Goal: Information Seeking & Learning: Compare options

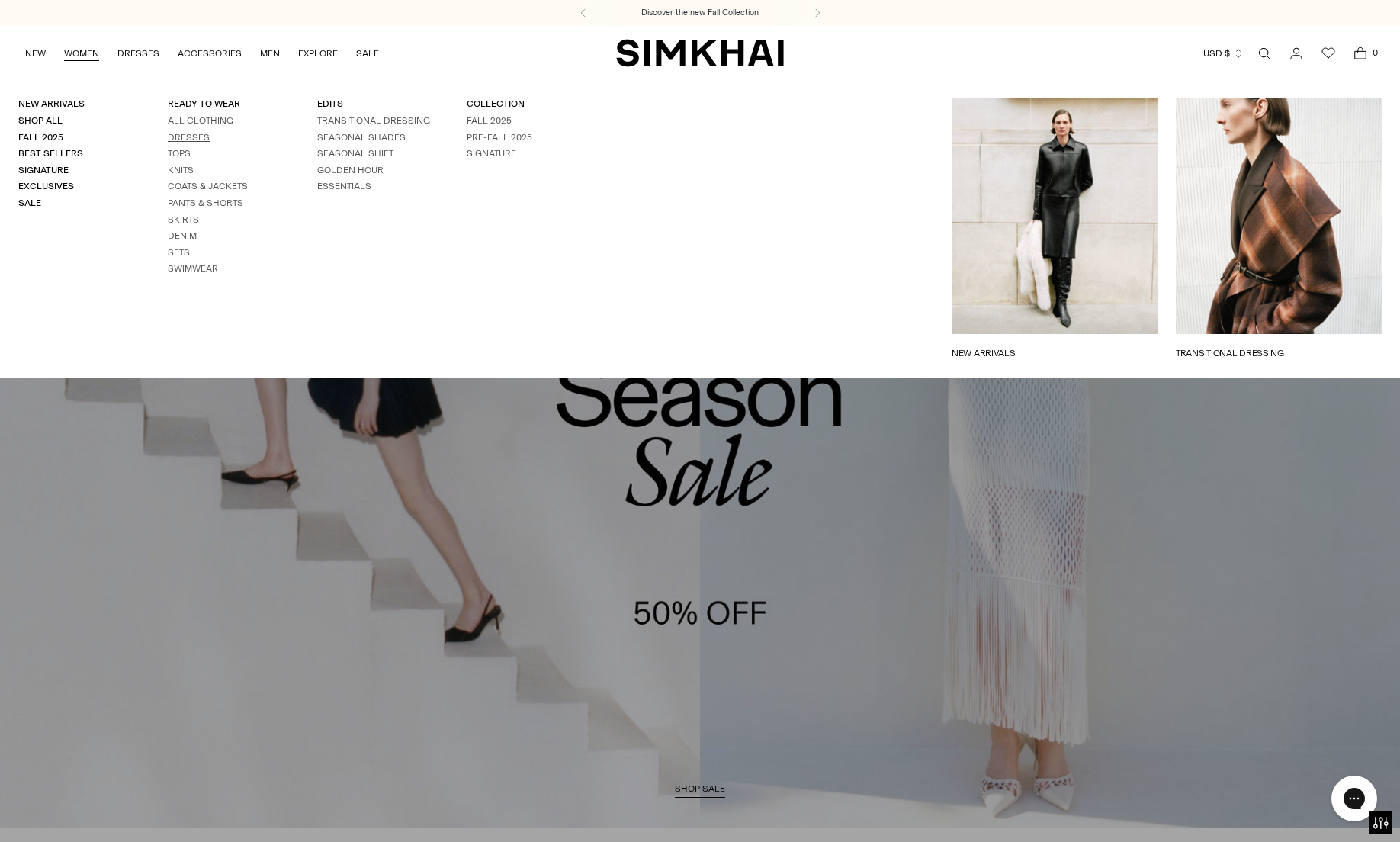
click at [184, 135] on link "Dresses" at bounding box center [189, 137] width 42 height 11
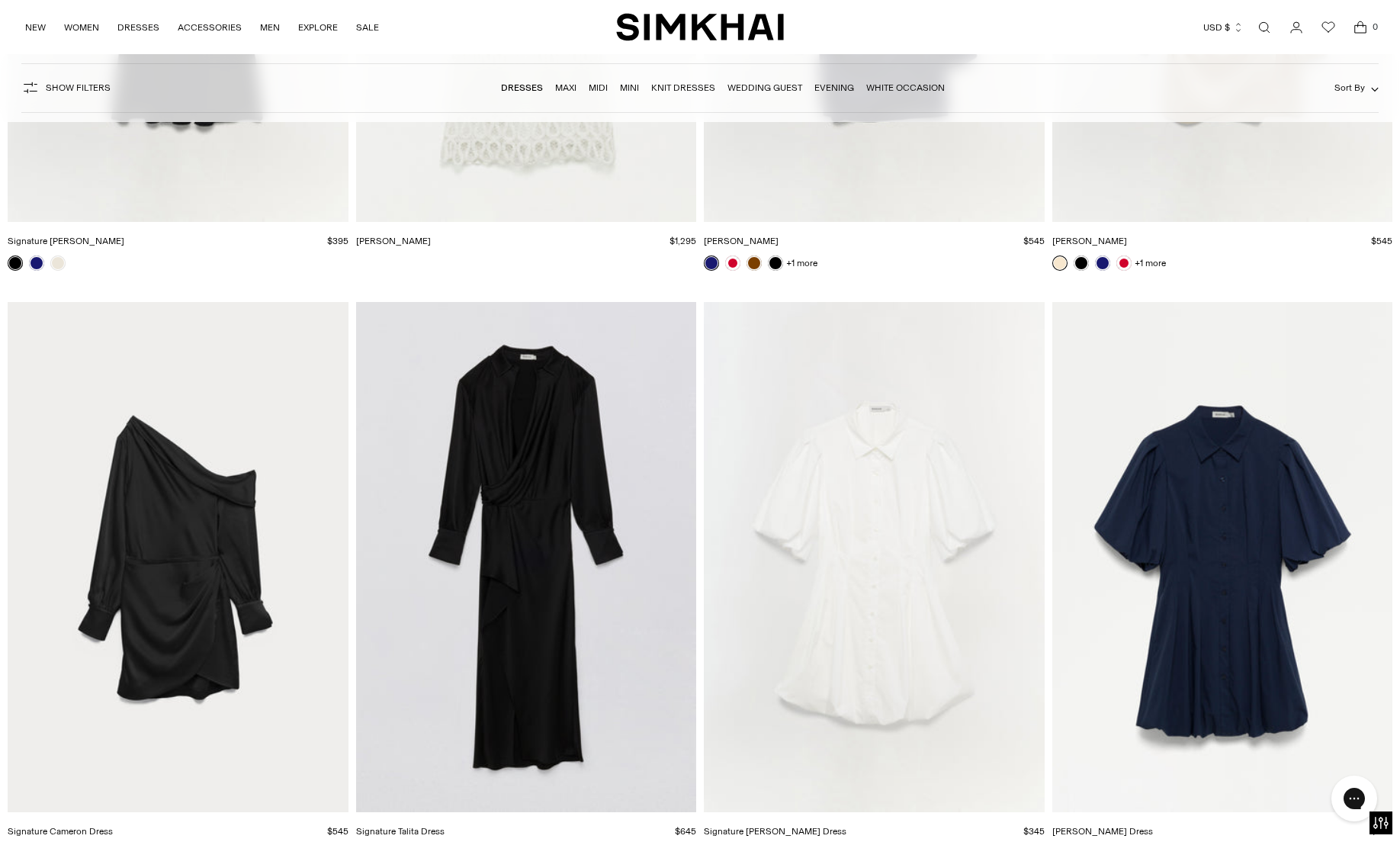
scroll to position [21430, 0]
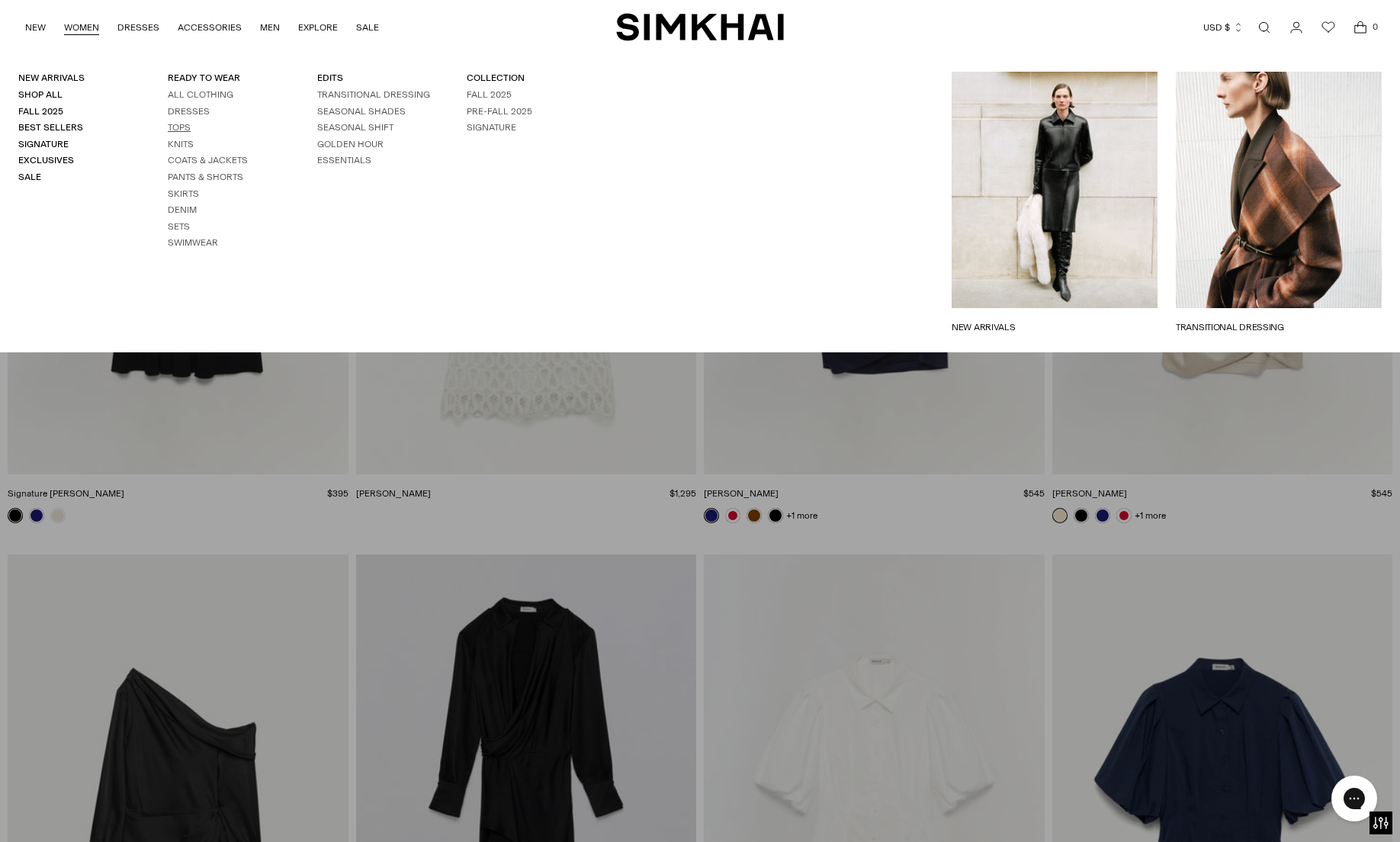
click at [172, 130] on link "Tops" at bounding box center [179, 127] width 23 height 11
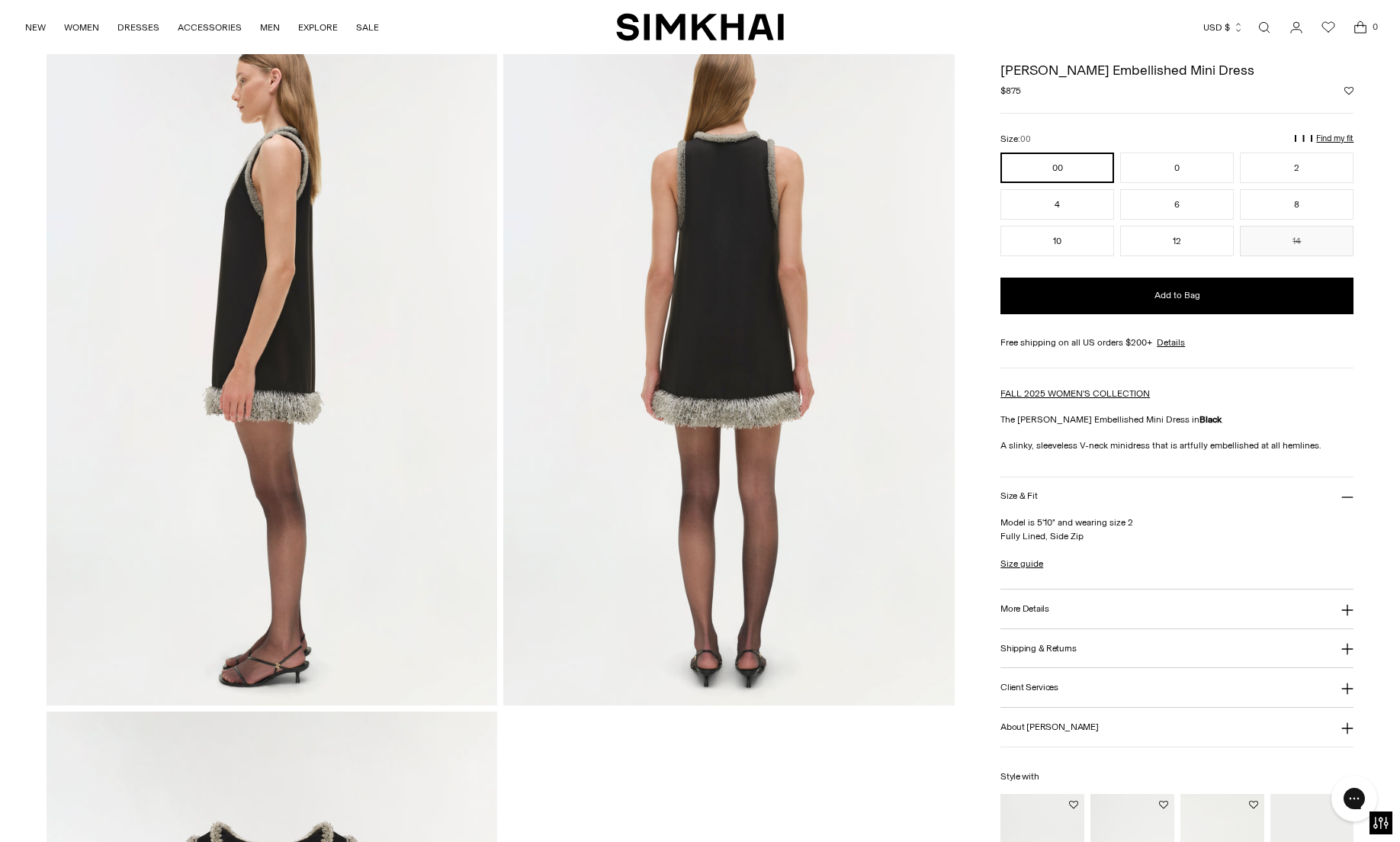
scroll to position [1293, 0]
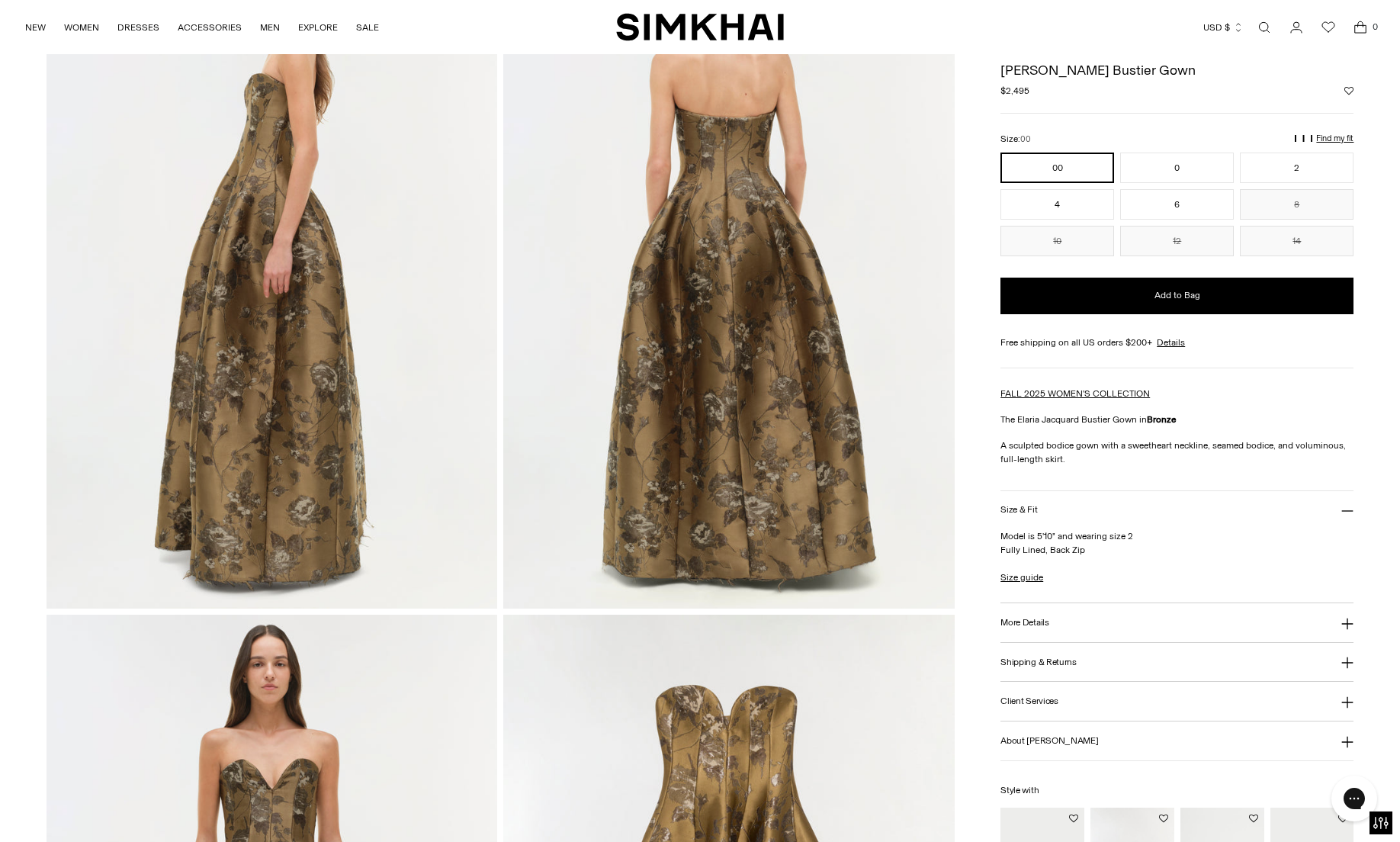
scroll to position [687, 0]
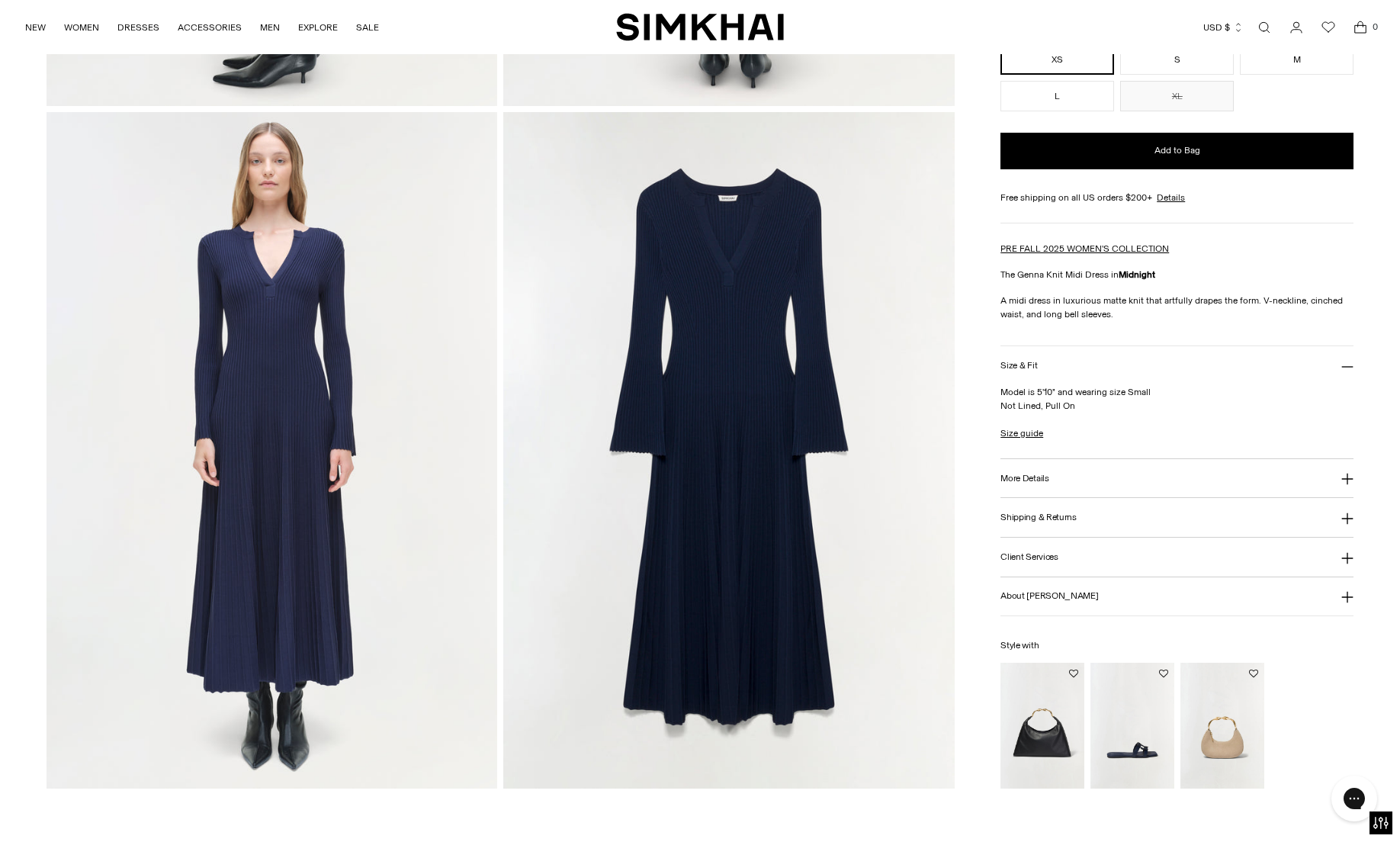
scroll to position [1369, 0]
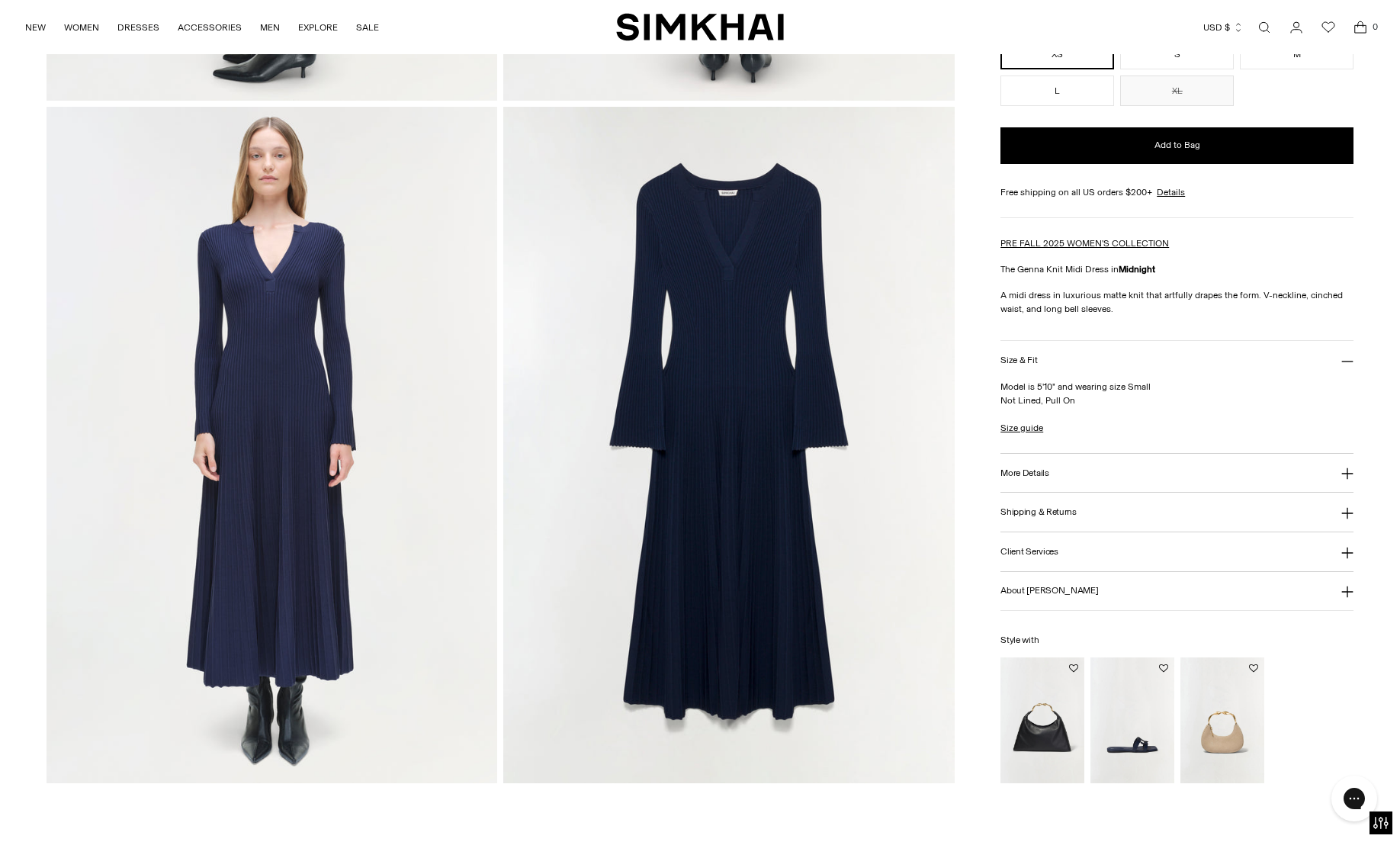
click at [980, 787] on main "Home / Dresses / Genna Knit Midi Dress Genna Knit Midi Dress Regular price $545…" at bounding box center [700, 380] width 1400 height 3340
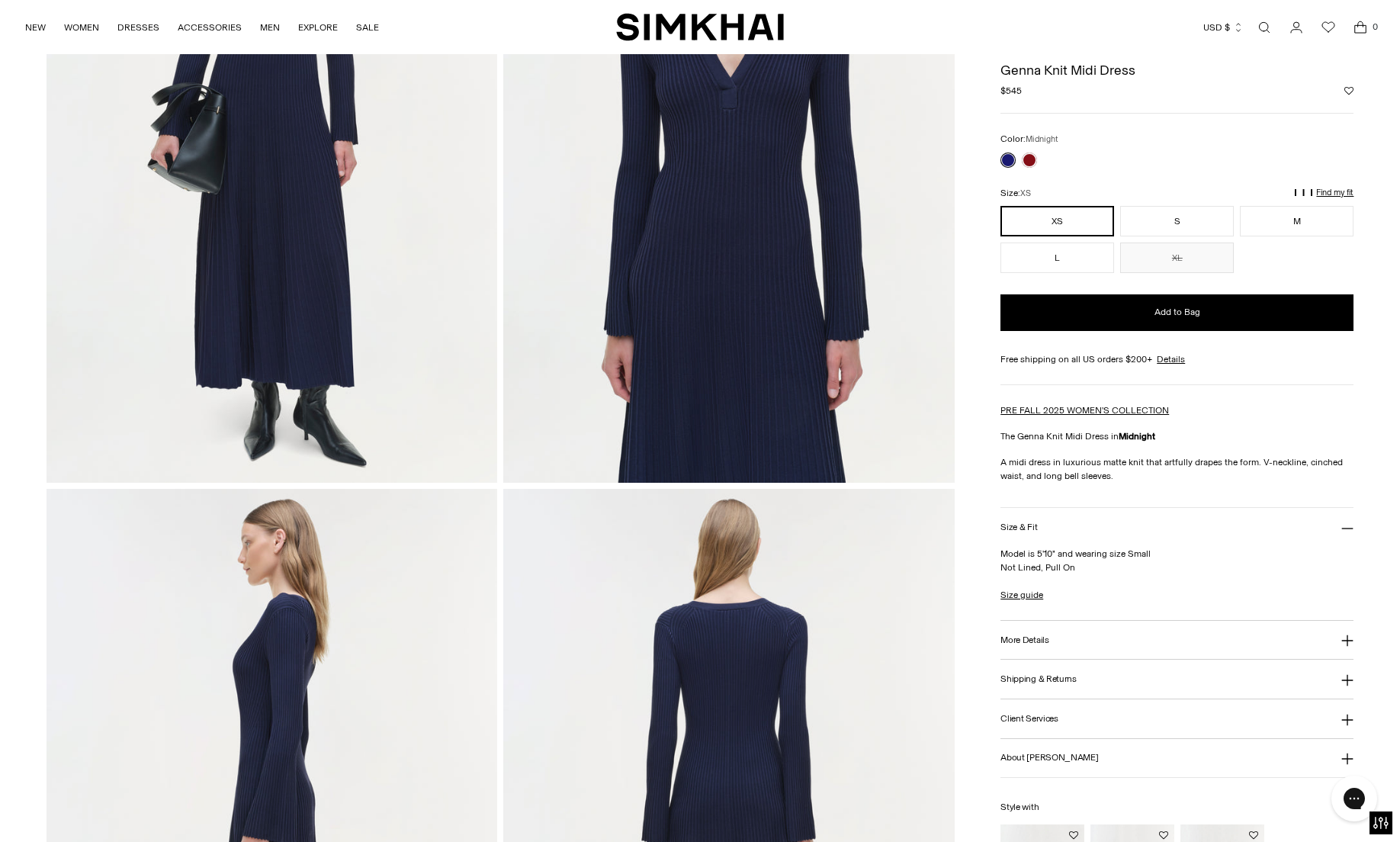
scroll to position [0, 0]
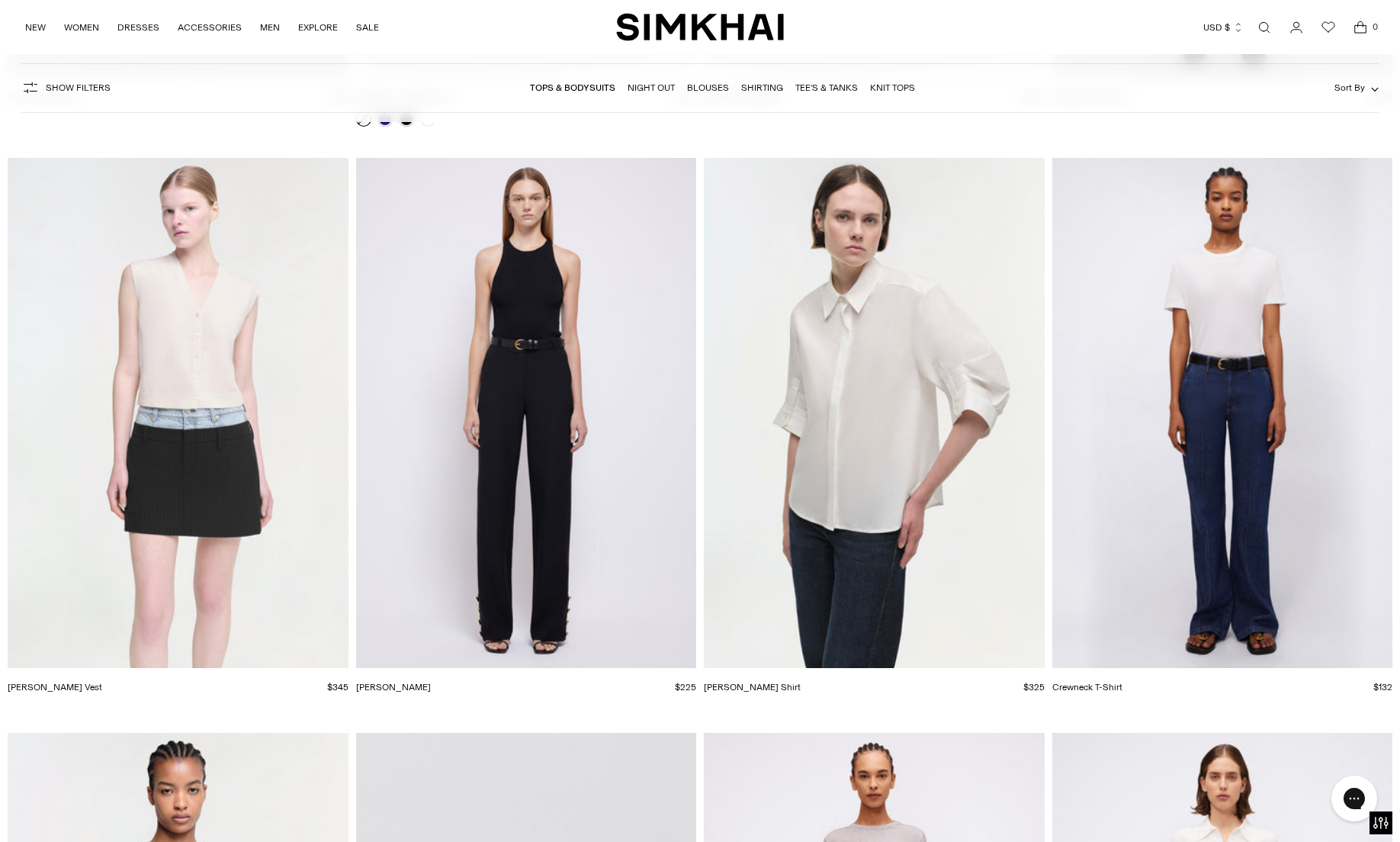
scroll to position [14774, 0]
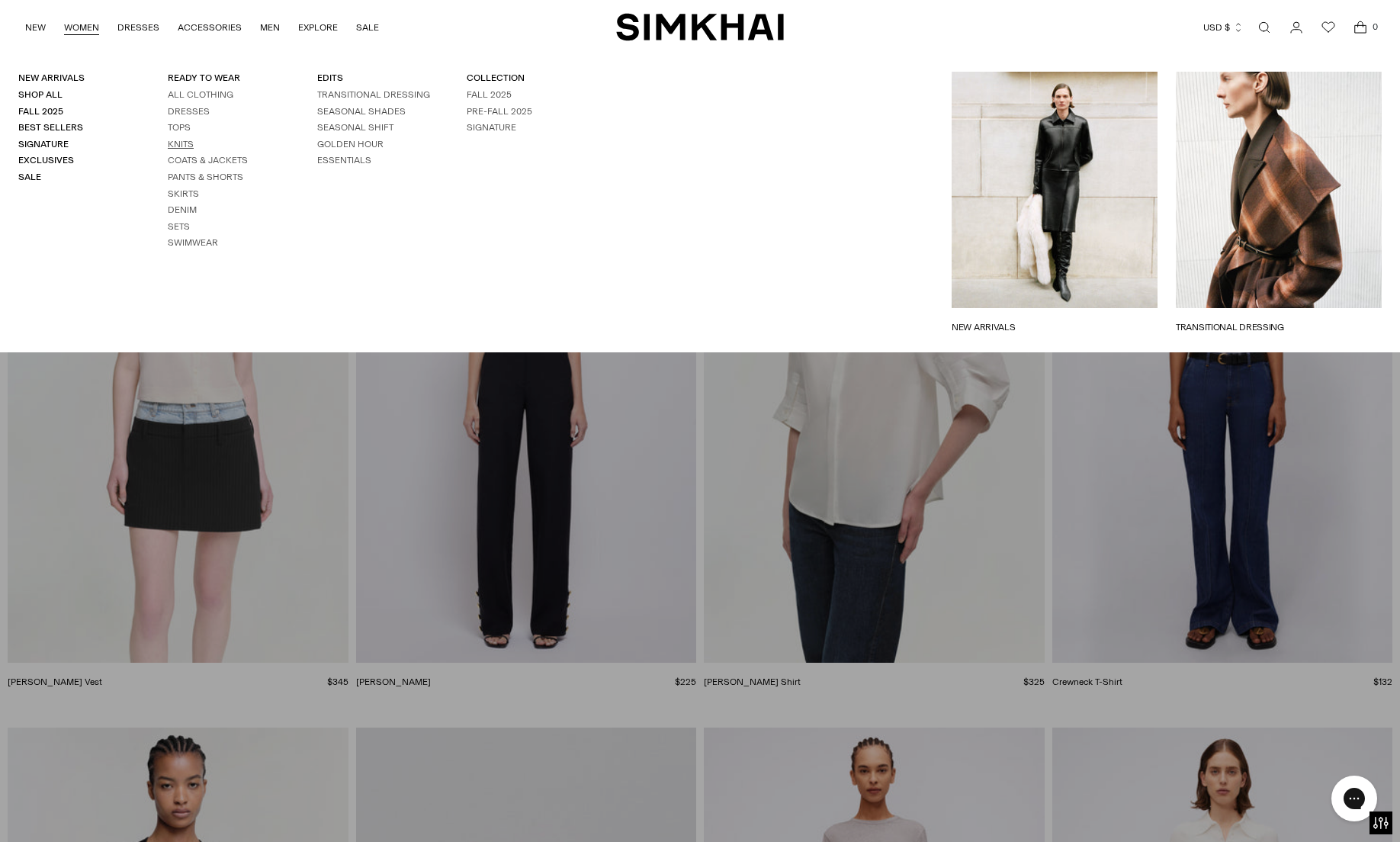
click at [178, 141] on link "Knits" at bounding box center [180, 144] width 26 height 11
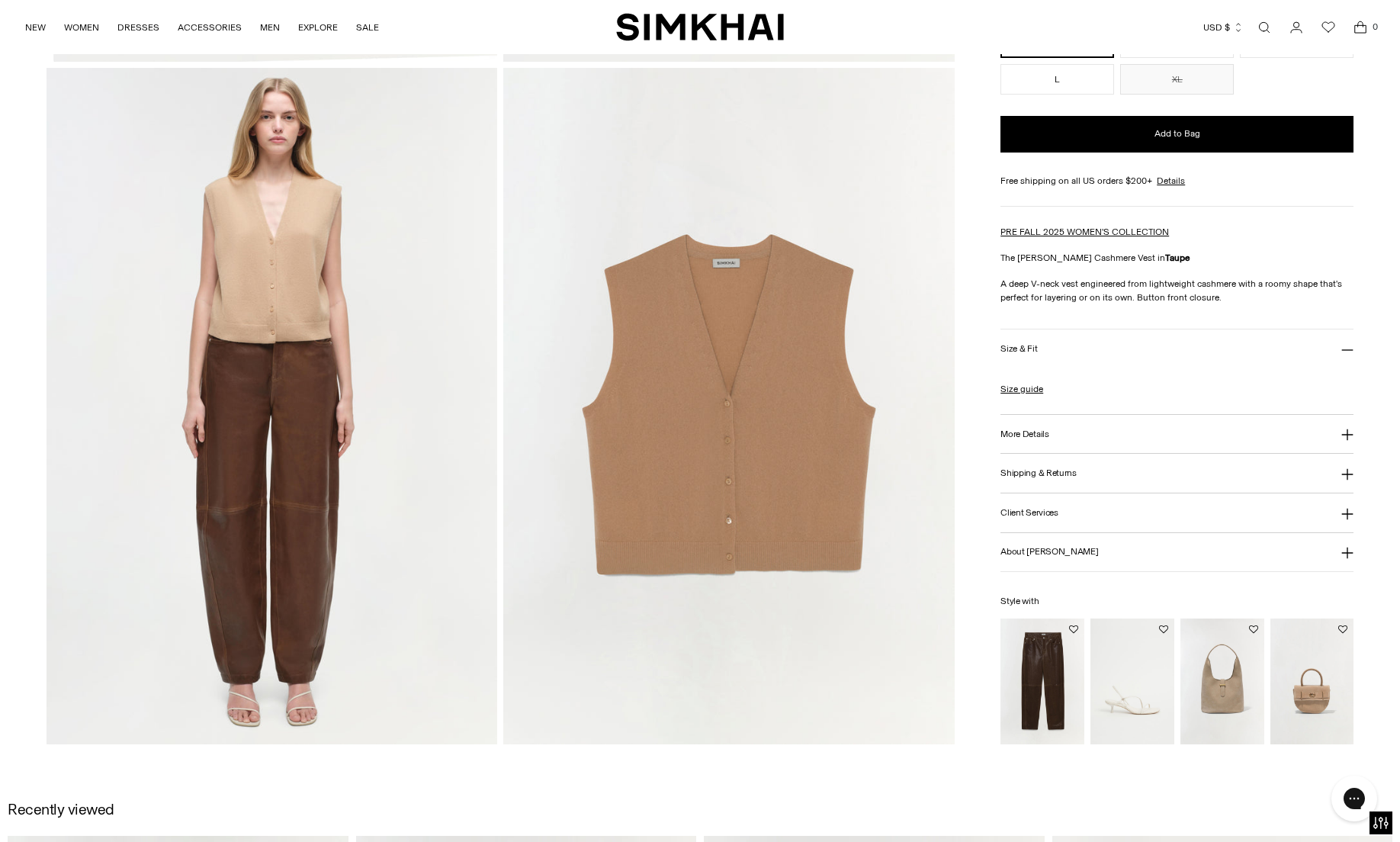
scroll to position [1122, 0]
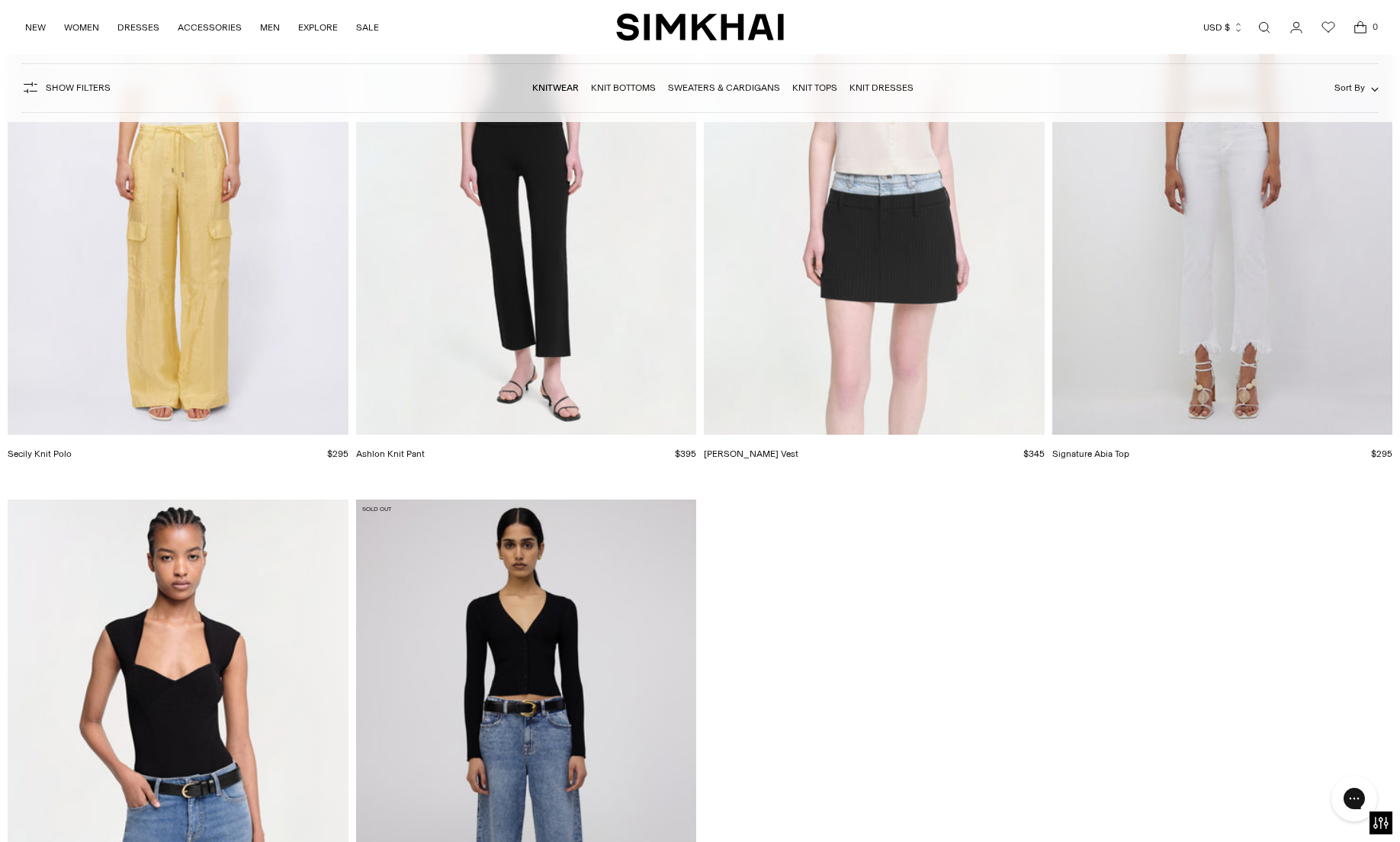
scroll to position [15922, 0]
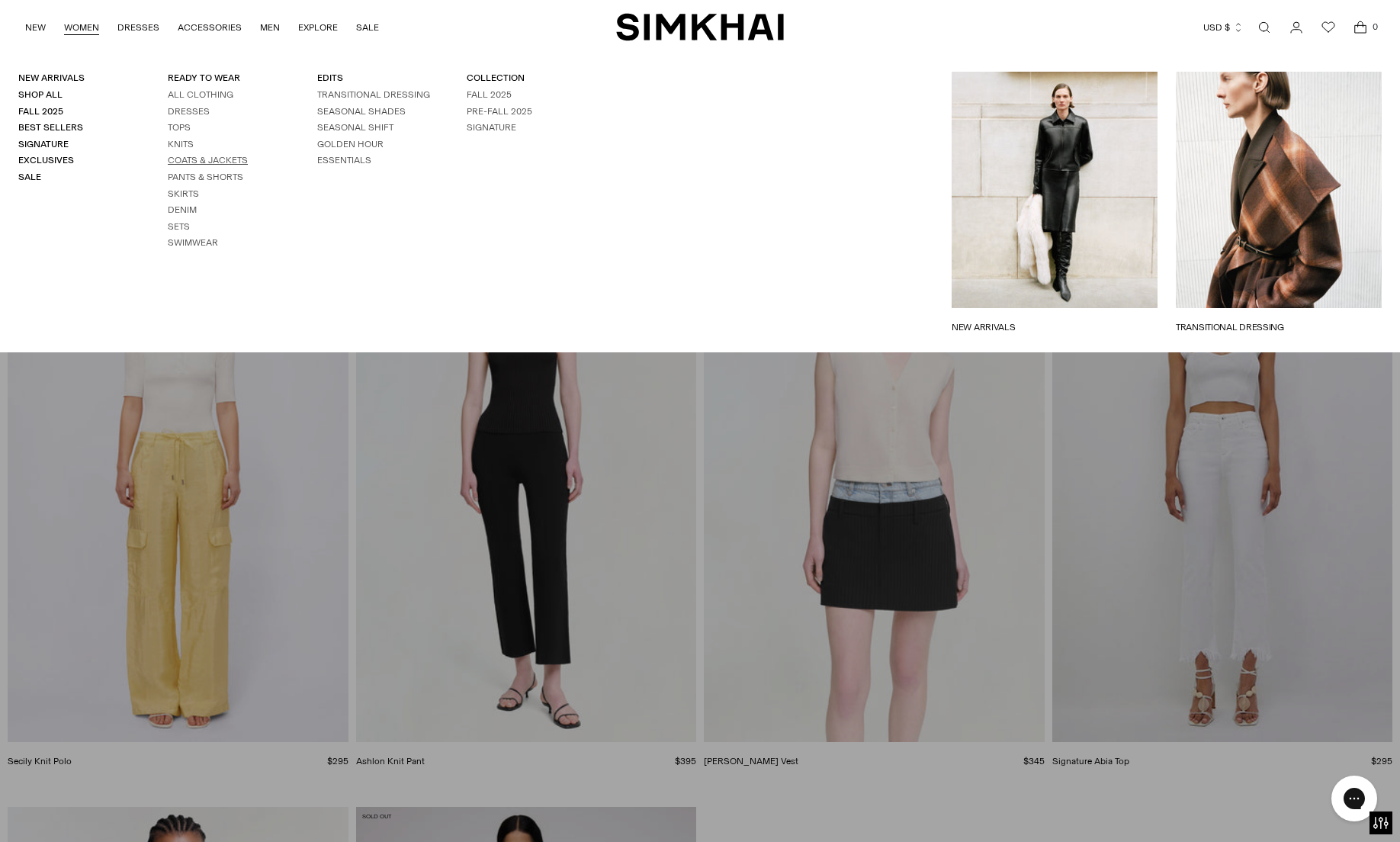
click at [180, 161] on link "Coats & Jackets" at bounding box center [208, 160] width 80 height 11
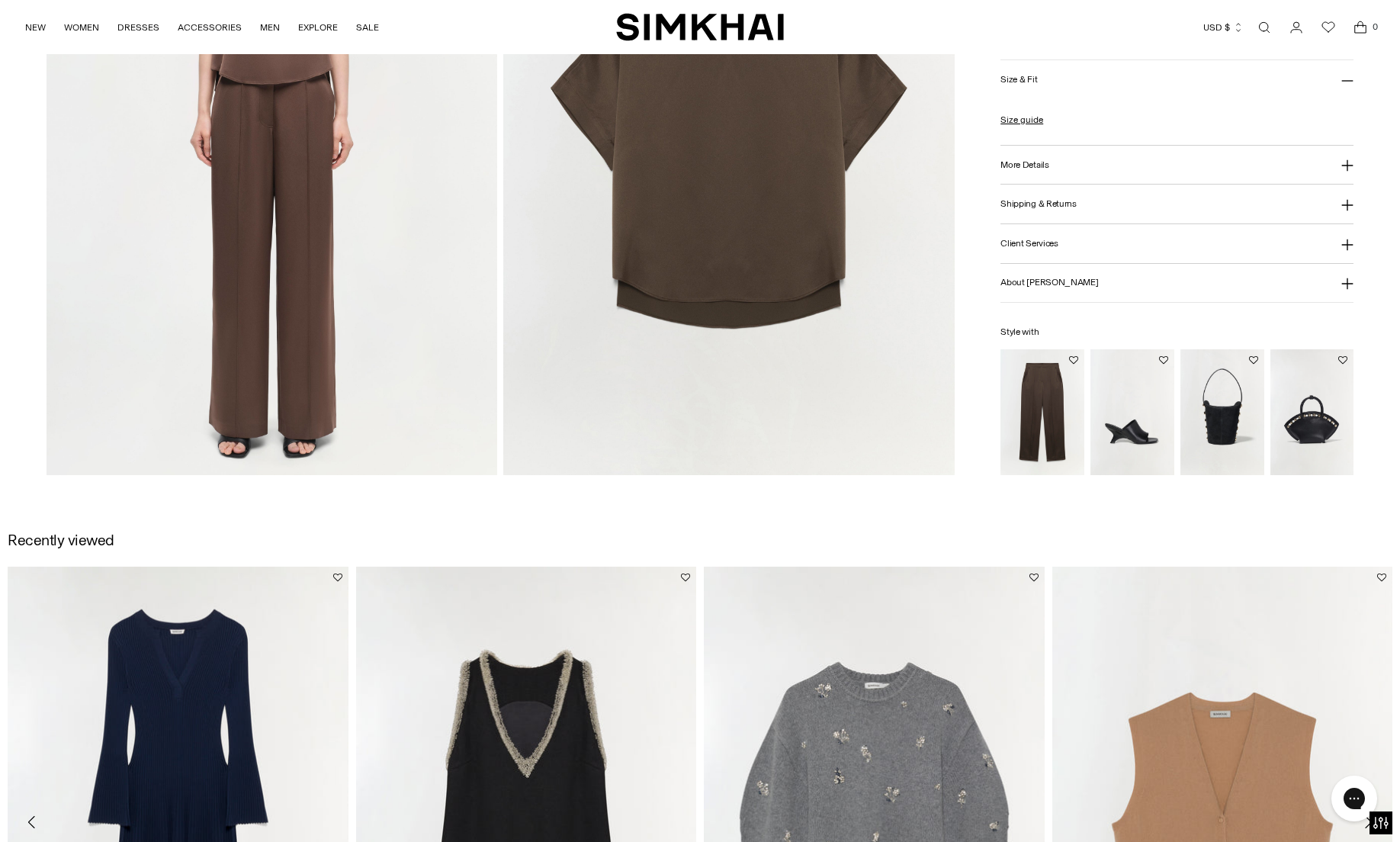
scroll to position [1678, 0]
click at [0, 0] on img "Kyra Pant" at bounding box center [0, 0] width 0 height 0
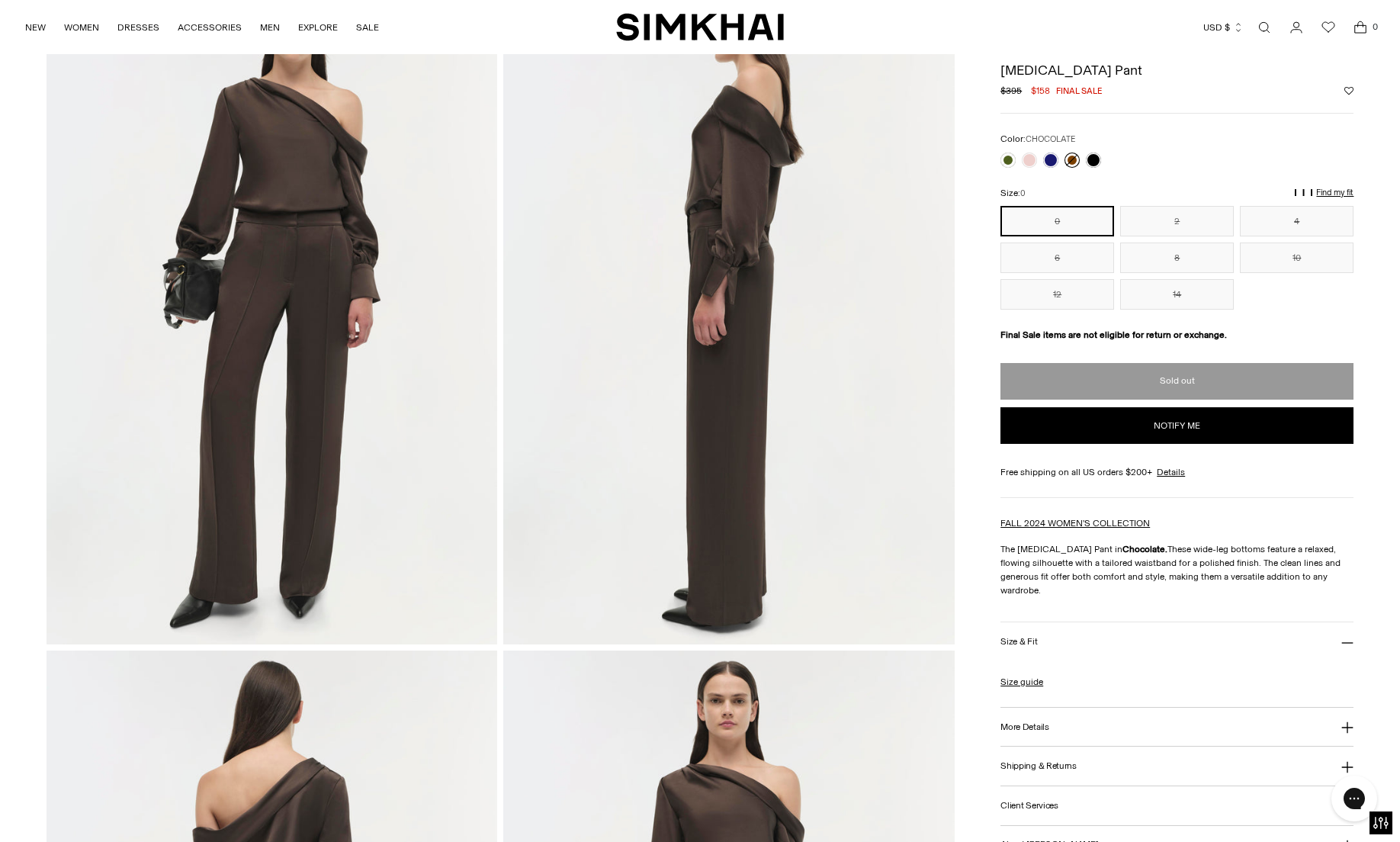
scroll to position [95, 0]
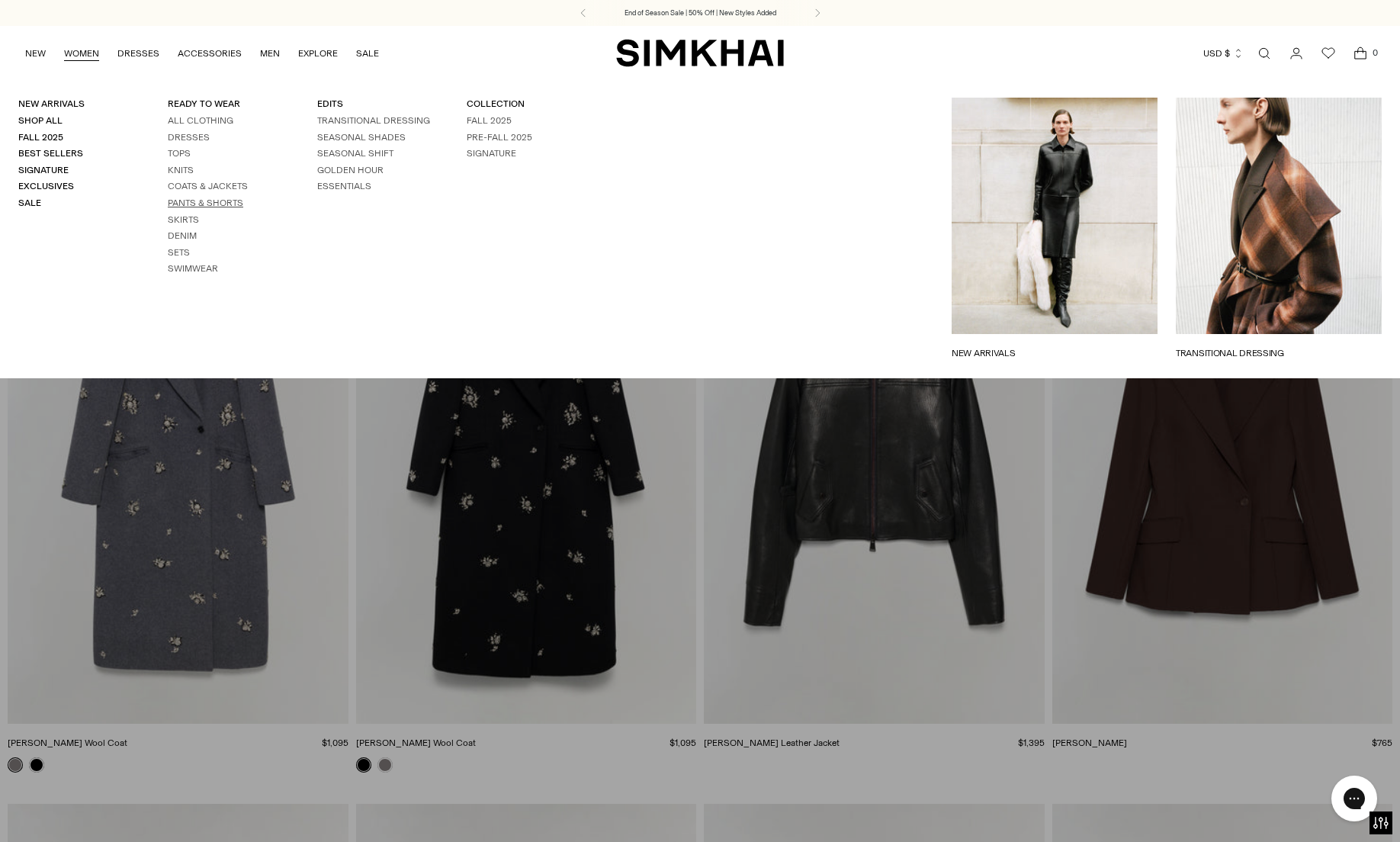
click at [201, 202] on link "Pants & Shorts" at bounding box center [205, 203] width 76 height 11
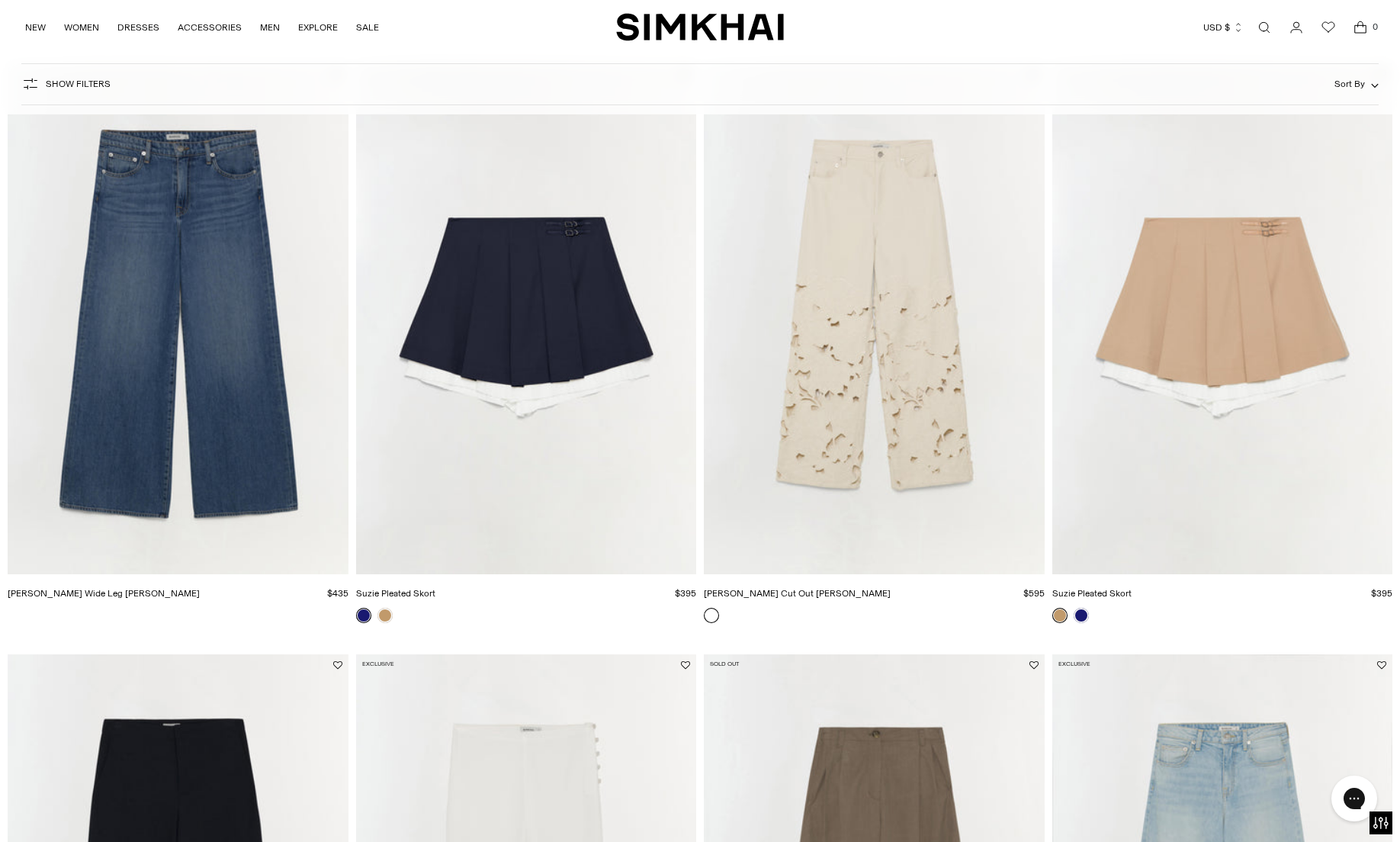
scroll to position [1922, 0]
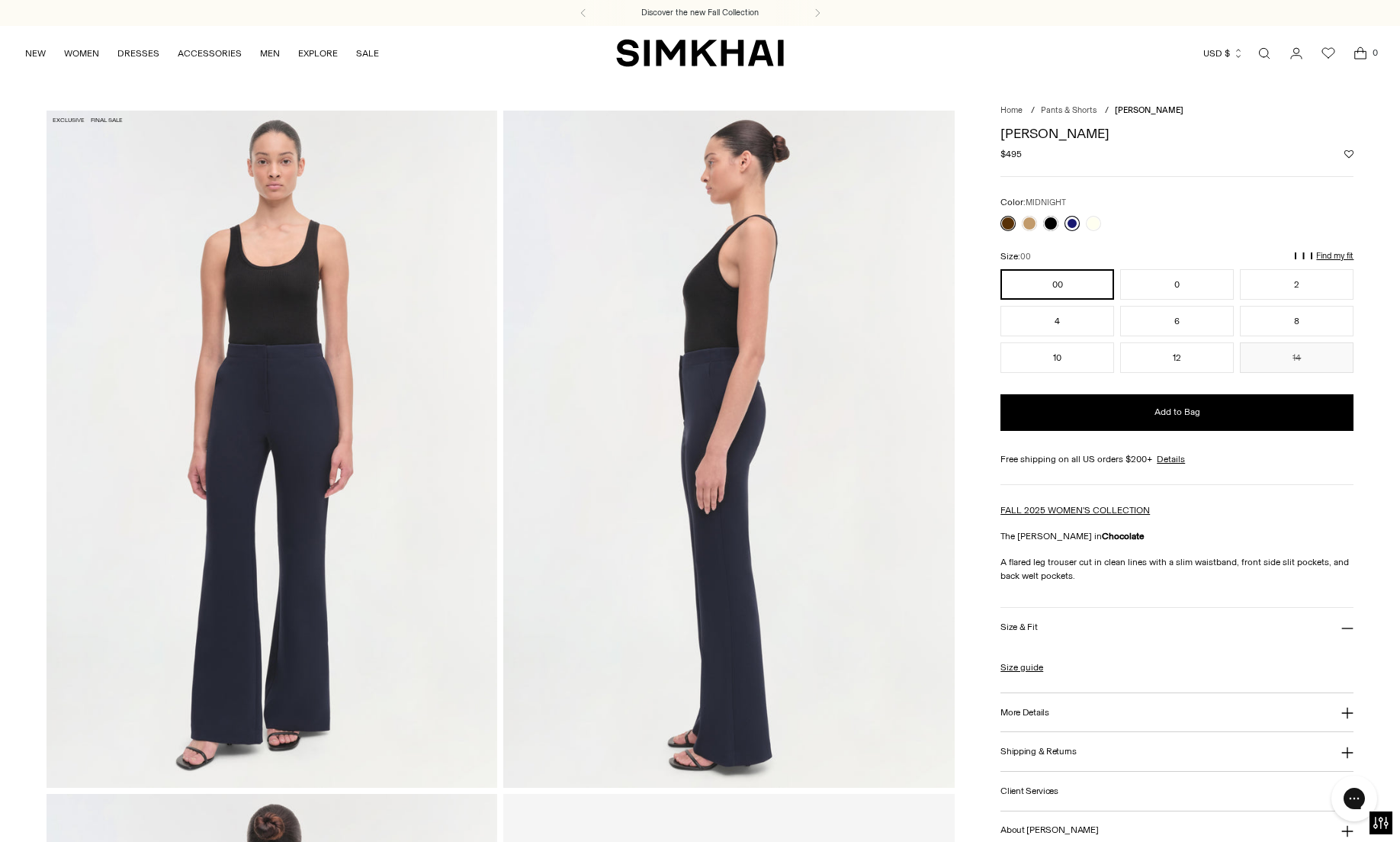
click at [1074, 223] on link at bounding box center [1073, 223] width 16 height 16
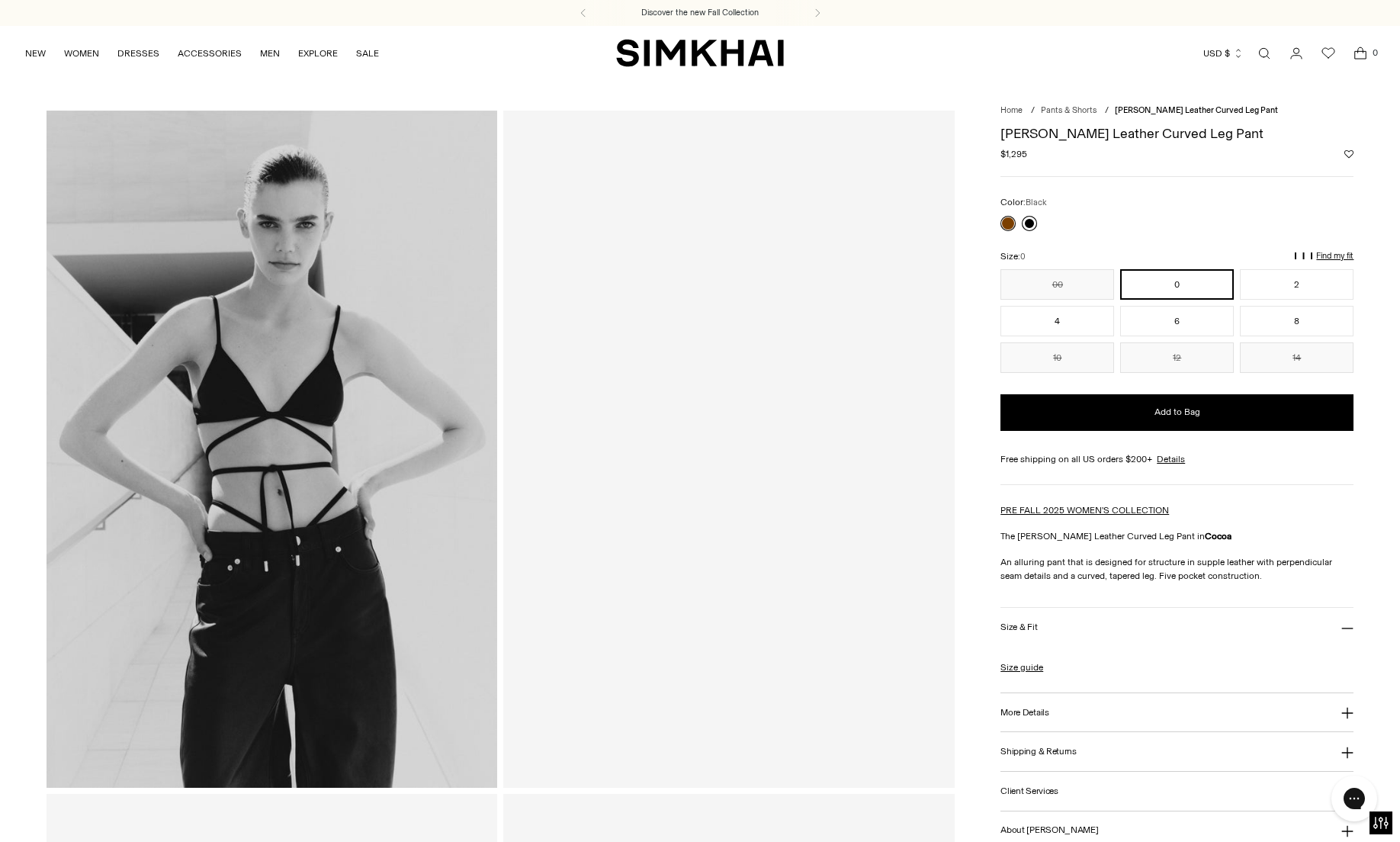
click at [1029, 221] on link at bounding box center [1030, 223] width 16 height 16
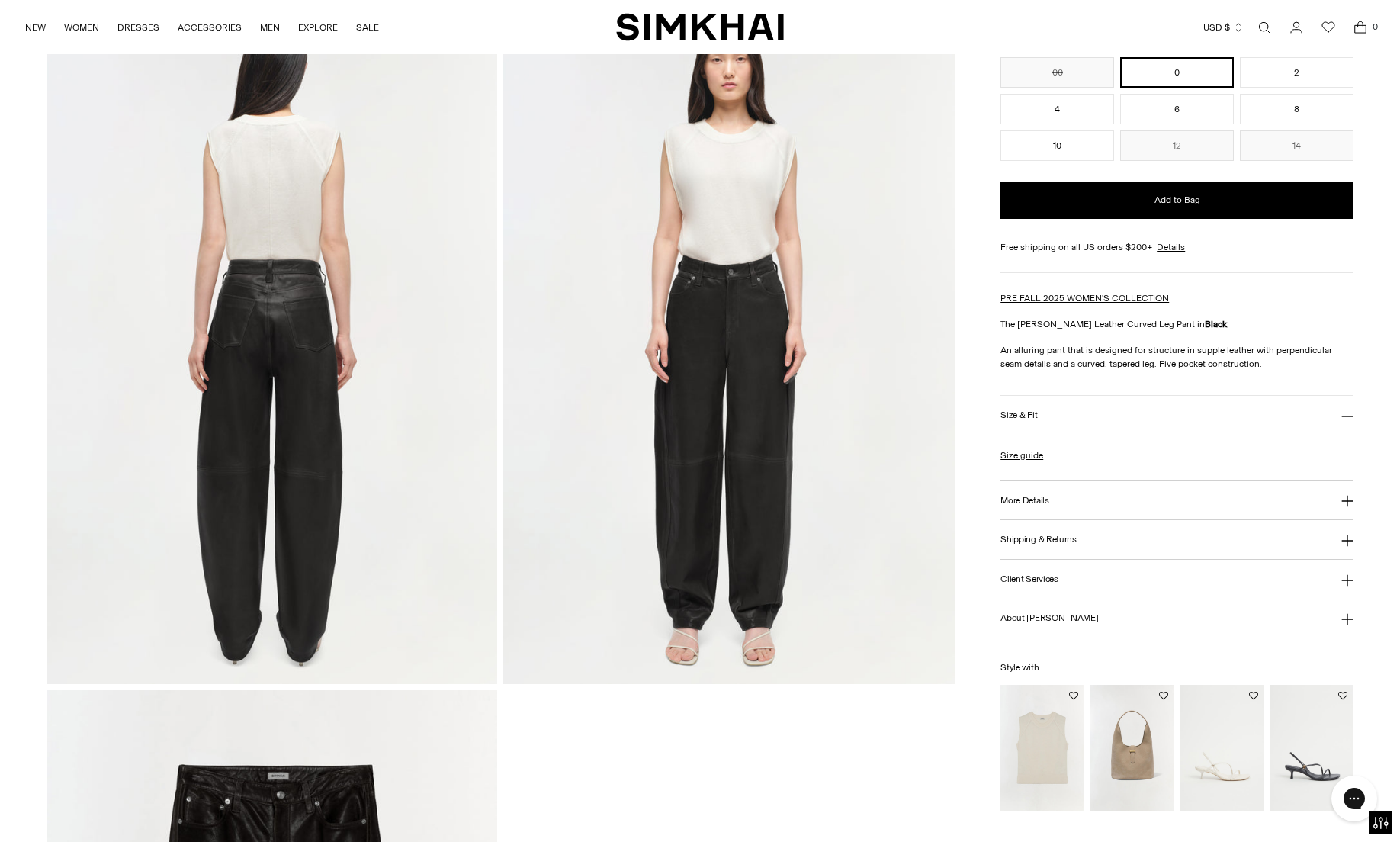
scroll to position [1470, 0]
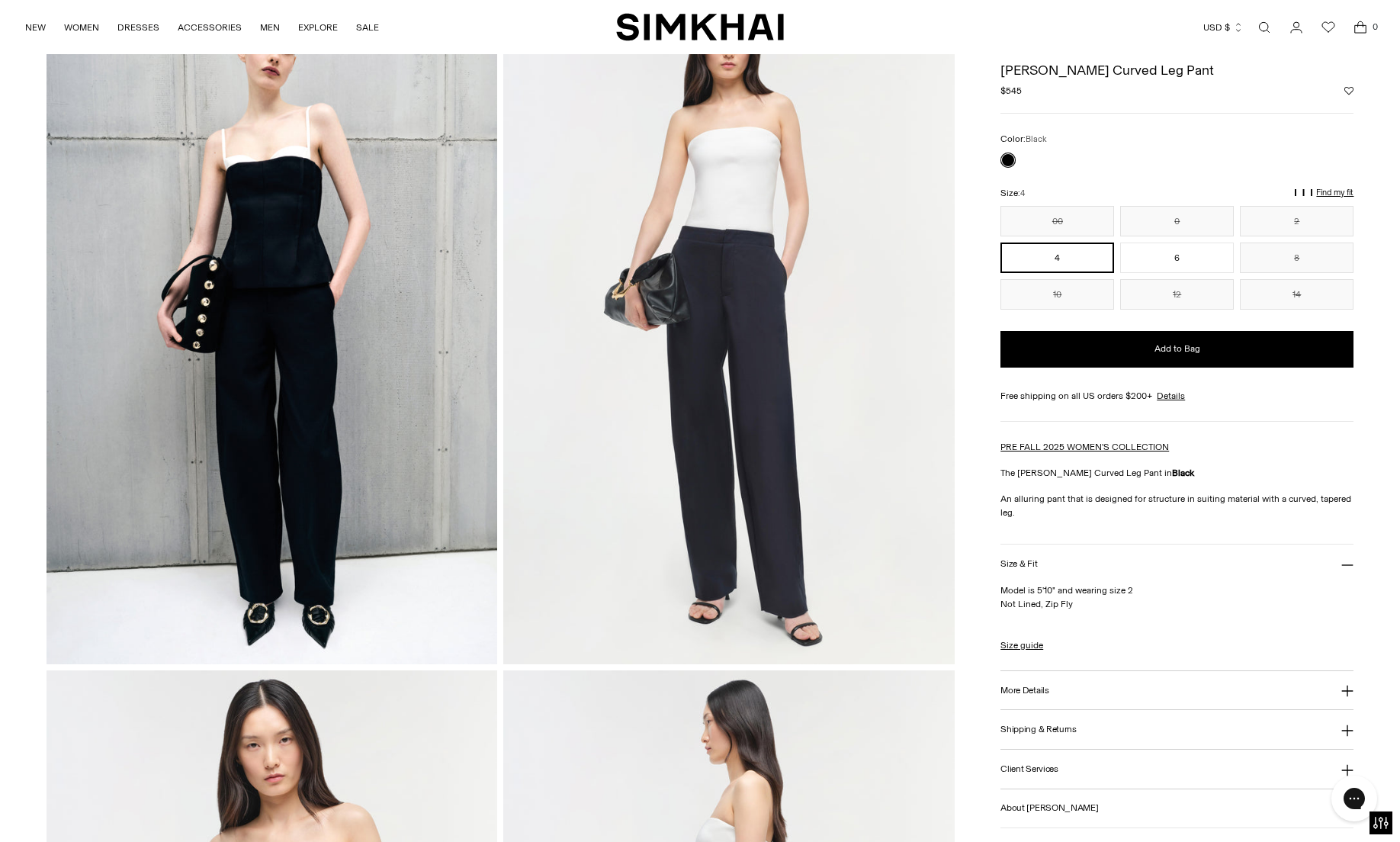
scroll to position [125, 0]
